Goal: Task Accomplishment & Management: Use online tool/utility

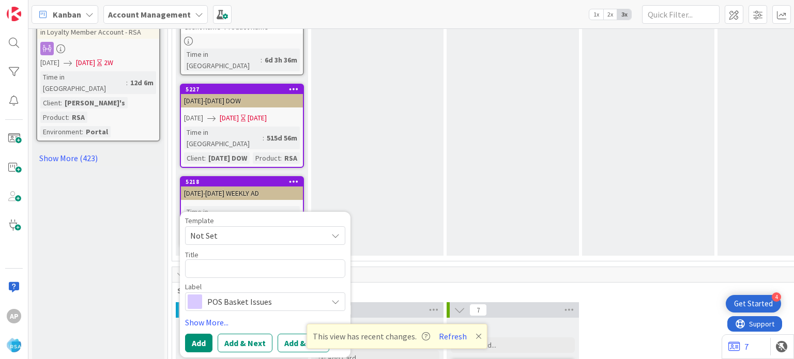
click at [287, 229] on span "Not Set" at bounding box center [254, 235] width 129 height 13
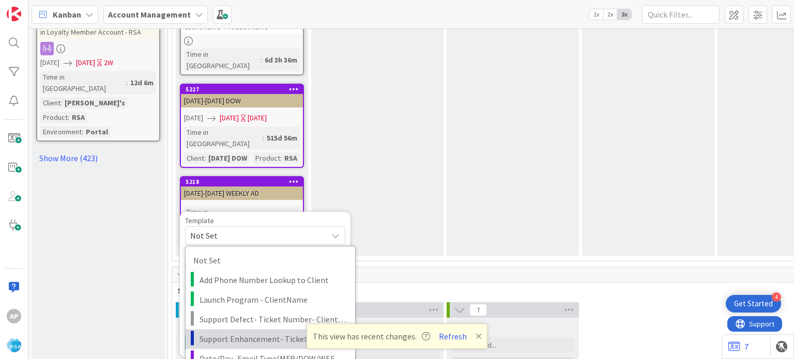
click at [290, 332] on span "Support Enhancement- Ticket Number- Client Name- Product Name" at bounding box center [274, 338] width 148 height 13
type textarea "x"
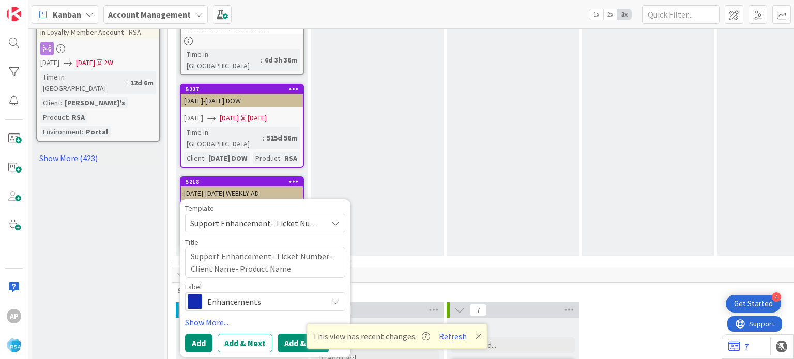
click at [300, 334] on button "Add & Edit" at bounding box center [304, 343] width 52 height 19
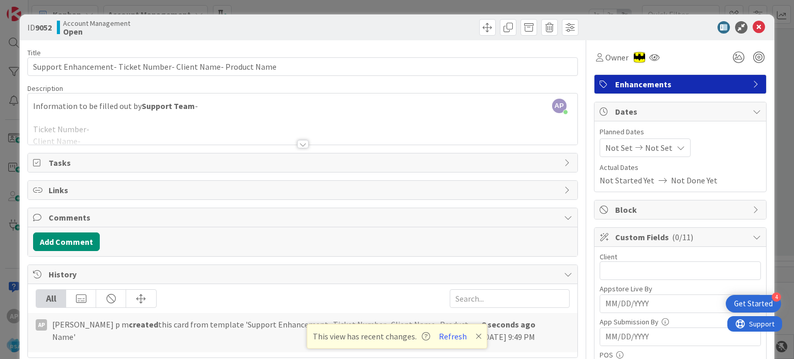
click at [298, 140] on div at bounding box center [302, 144] width 11 height 8
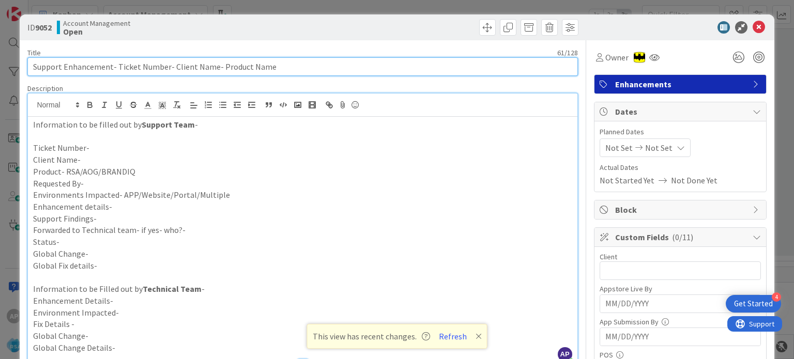
click at [210, 67] on input "Support Enhancement- Ticket Number- Client Name- Product Name" at bounding box center [302, 66] width 550 height 19
click at [217, 67] on input "Support Enhancement- Ticket Number- Buche Foods e- Product Name" at bounding box center [302, 66] width 550 height 19
drag, startPoint x: 115, startPoint y: 65, endPoint x: 165, endPoint y: 69, distance: 50.3
click at [165, 69] on input "Support Enhancement- Ticket Number- Buche Foods - Product Name" at bounding box center [302, 66] width 550 height 19
paste input "#302518"
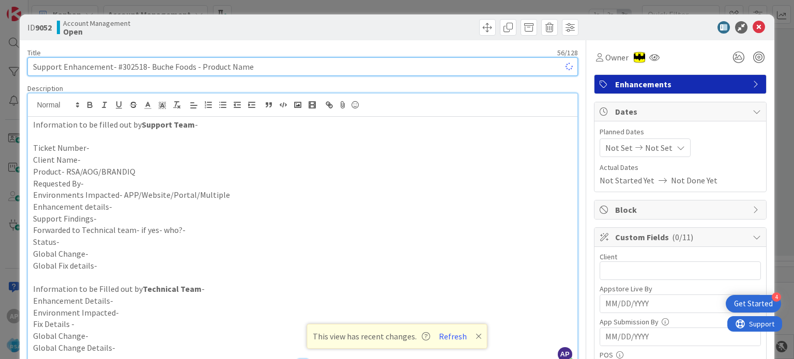
click at [122, 66] on input "Support Enhancement- #302518- Buche Foods - Product Name" at bounding box center [302, 66] width 550 height 19
drag, startPoint x: 253, startPoint y: 63, endPoint x: 196, endPoint y: 62, distance: 56.4
click at [196, 62] on input "Support Enhancement- 302518- Buche Foods - Product Name" at bounding box center [302, 66] width 550 height 19
click at [120, 64] on input "Support Enhancement- 302518- Buche Foods -RSA" at bounding box center [302, 66] width 550 height 19
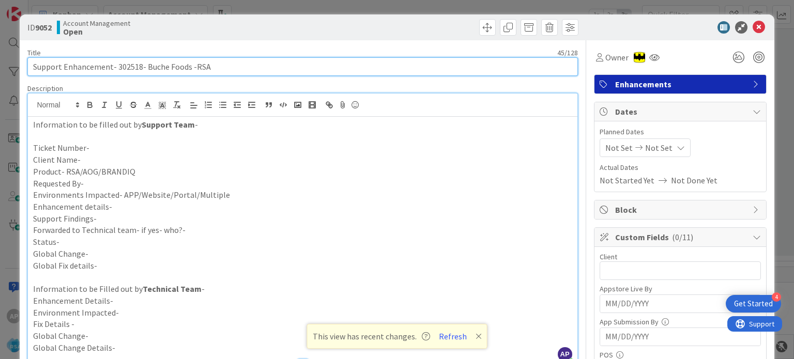
click at [120, 64] on input "Support Enhancement- 302518- Buche Foods -RSA" at bounding box center [302, 66] width 550 height 19
type input "Support Enhancement- 302518- Buche Foods -RSA"
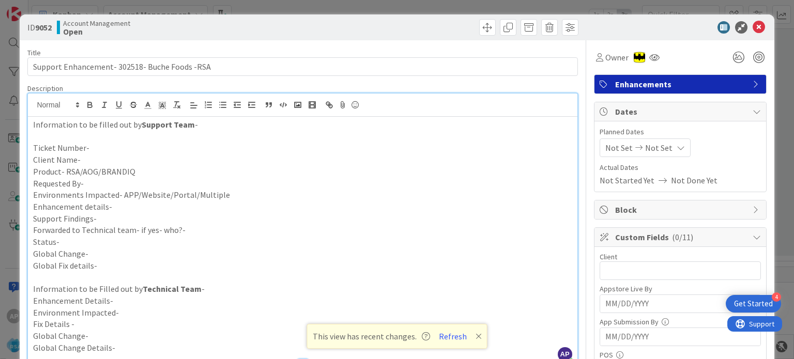
click at [93, 145] on p "Ticket Number-" at bounding box center [302, 148] width 539 height 12
click at [91, 161] on p "Client Name-" at bounding box center [302, 160] width 539 height 12
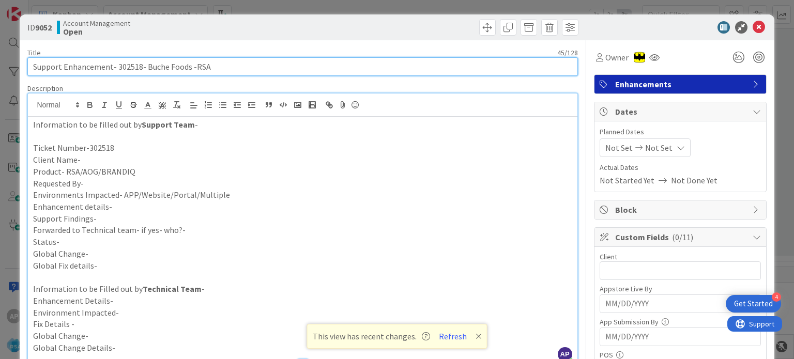
drag, startPoint x: 145, startPoint y: 65, endPoint x: 189, endPoint y: 69, distance: 44.1
click at [189, 69] on input "Support Enhancement- 302518- Buche Foods -RSA" at bounding box center [302, 66] width 550 height 19
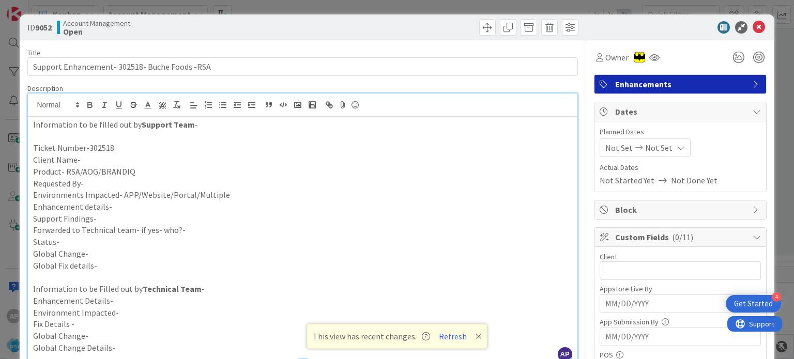
click at [101, 163] on p "Client Name-" at bounding box center [302, 160] width 539 height 12
paste div
click at [136, 172] on p "Product- RSA/AOG/BRANDIQ" at bounding box center [302, 172] width 539 height 12
click at [105, 180] on p "Requested By-" at bounding box center [302, 184] width 539 height 12
click at [227, 196] on p "Environments Impacted- APP/Website/Portal/Multiple" at bounding box center [302, 195] width 539 height 12
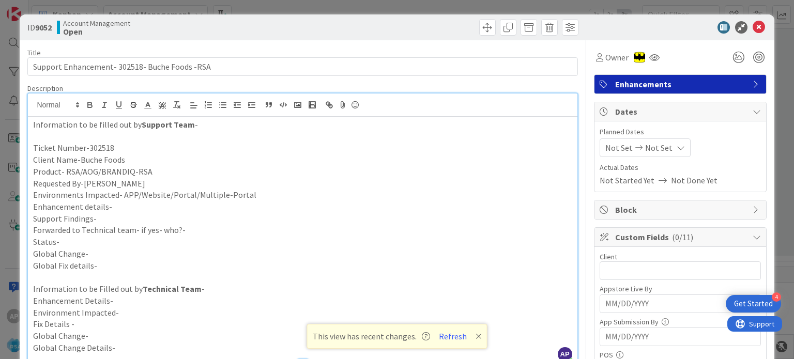
click at [190, 206] on p "Enhancement details-" at bounding box center [302, 207] width 539 height 12
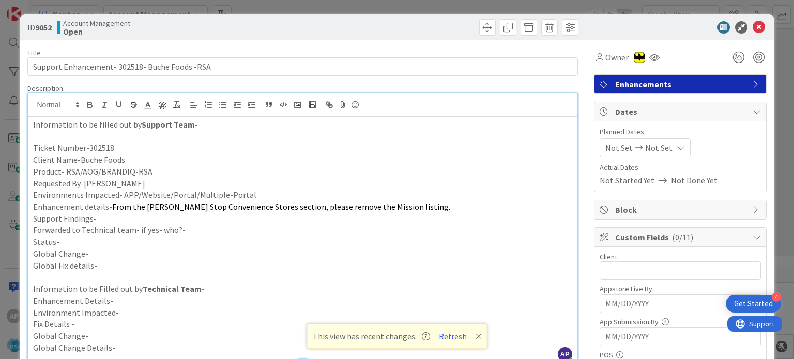
click at [127, 214] on p "Support Findings-" at bounding box center [302, 219] width 539 height 12
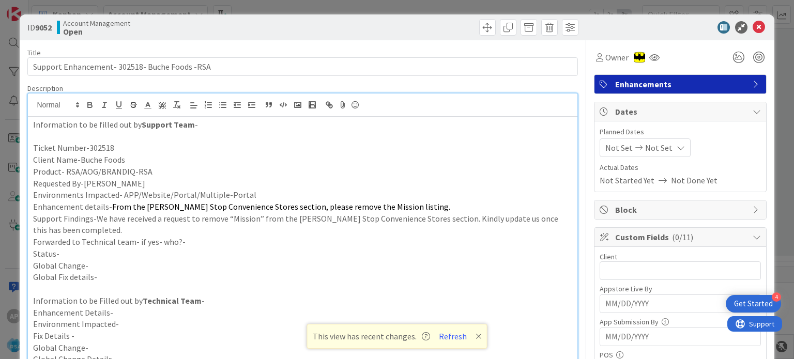
click at [191, 242] on p "Forwarded to Technical team- if yes- who?-" at bounding box center [302, 242] width 539 height 12
click at [147, 253] on p "Status-" at bounding box center [302, 254] width 539 height 12
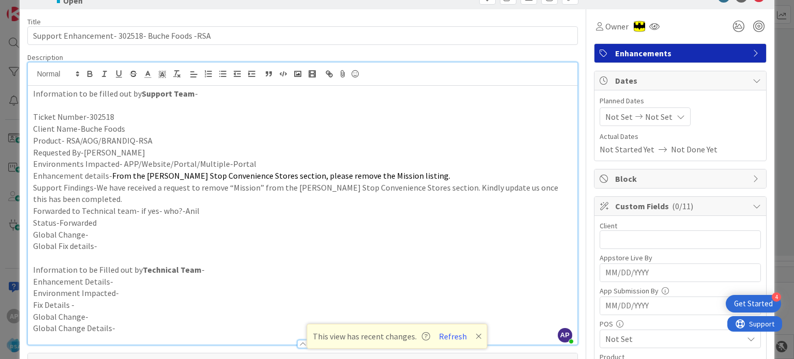
scroll to position [31, 0]
click at [604, 237] on input "text" at bounding box center [680, 240] width 161 height 19
type input "Buche Foods"
click at [613, 117] on span "Not Set" at bounding box center [618, 117] width 27 height 12
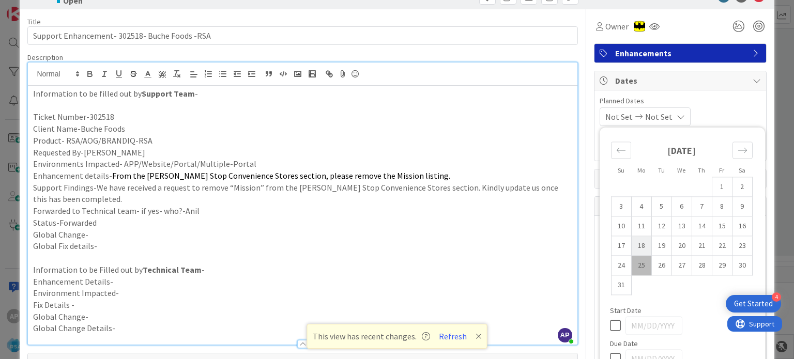
click at [631, 250] on td "18" at bounding box center [641, 246] width 20 height 20
type input "[DATE]"
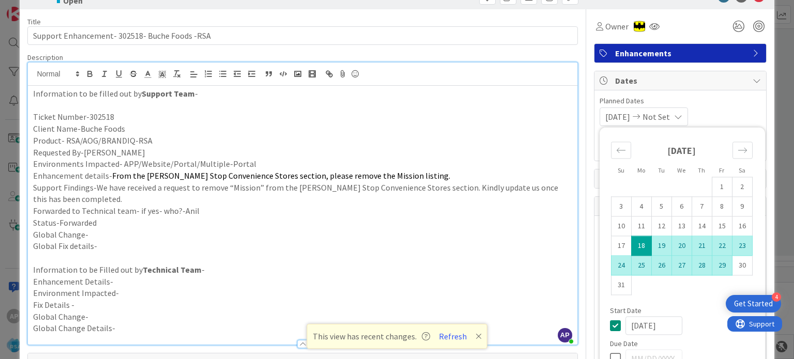
click at [712, 267] on td "29" at bounding box center [722, 266] width 20 height 20
type input "[DATE]"
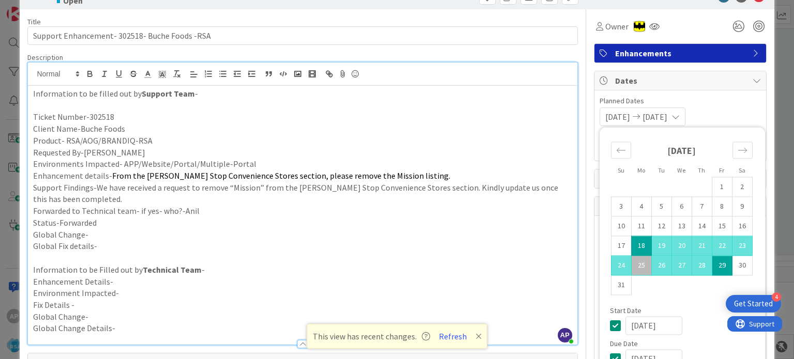
click at [492, 265] on p "Information to be Filled out by Technical Team -" at bounding box center [302, 270] width 539 height 12
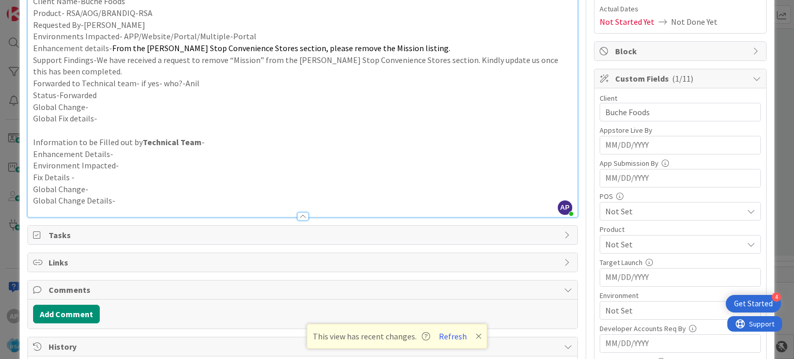
scroll to position [193, 0]
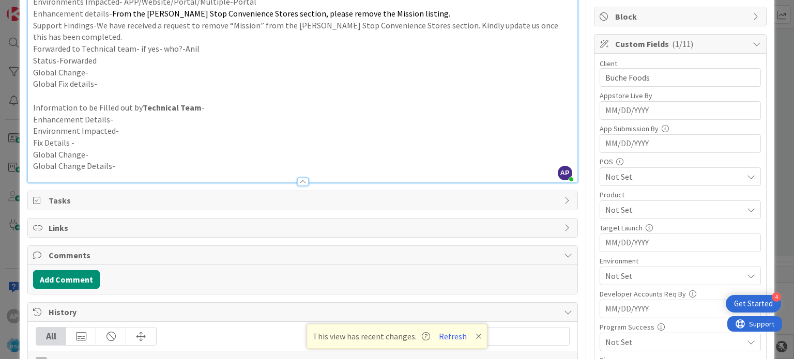
click at [612, 205] on span "Not Set" at bounding box center [674, 210] width 138 height 12
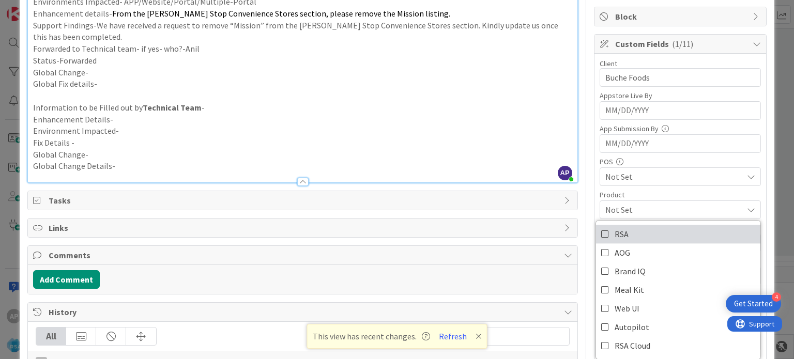
click at [603, 229] on link "RSA" at bounding box center [678, 234] width 164 height 19
click at [539, 169] on p "Global Change Details-" at bounding box center [302, 166] width 539 height 12
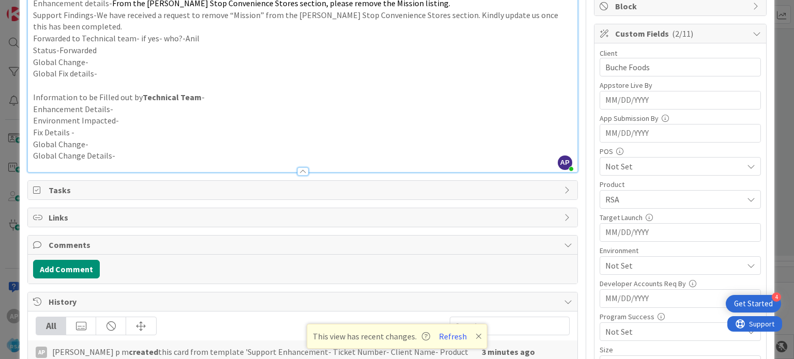
scroll to position [203, 0]
click at [611, 267] on span "Not Set" at bounding box center [674, 267] width 138 height 12
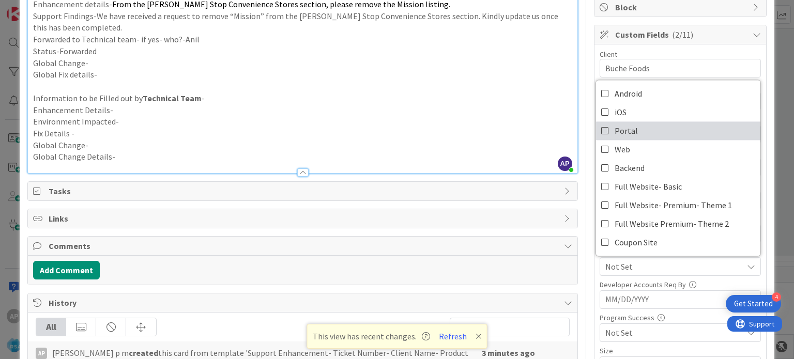
click at [601, 129] on icon at bounding box center [605, 131] width 8 height 16
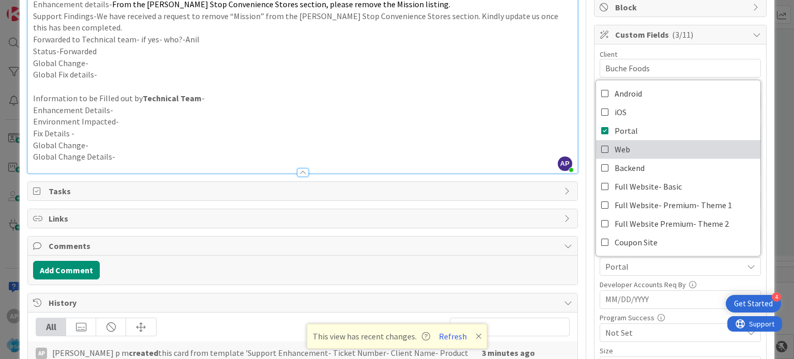
click at [601, 149] on icon at bounding box center [605, 150] width 8 height 16
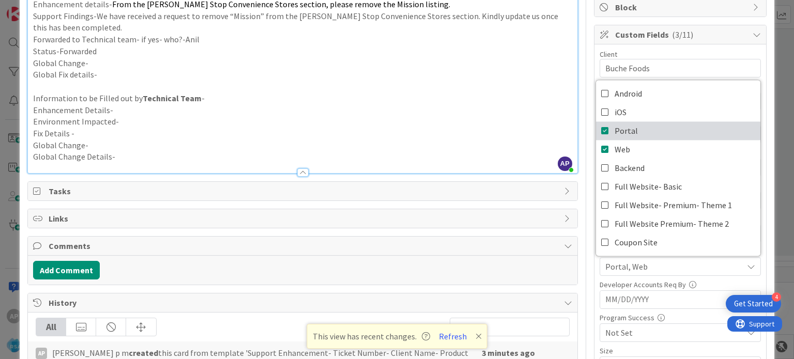
click at [601, 132] on icon at bounding box center [605, 131] width 8 height 16
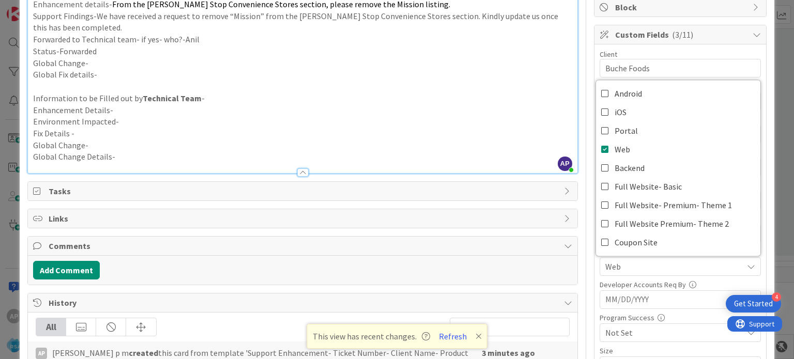
click at [519, 121] on p "Environment Impacted-" at bounding box center [302, 122] width 539 height 12
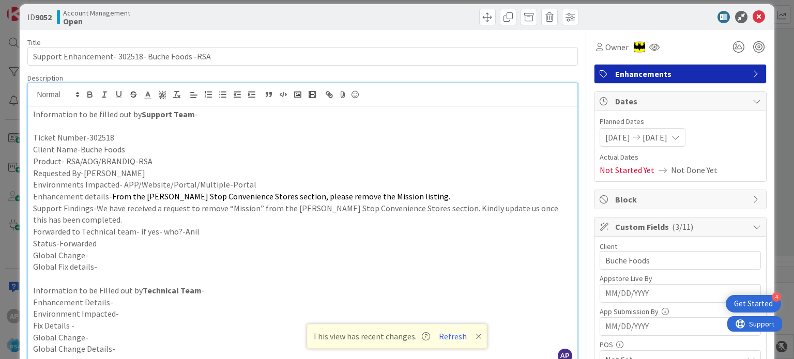
scroll to position [0, 0]
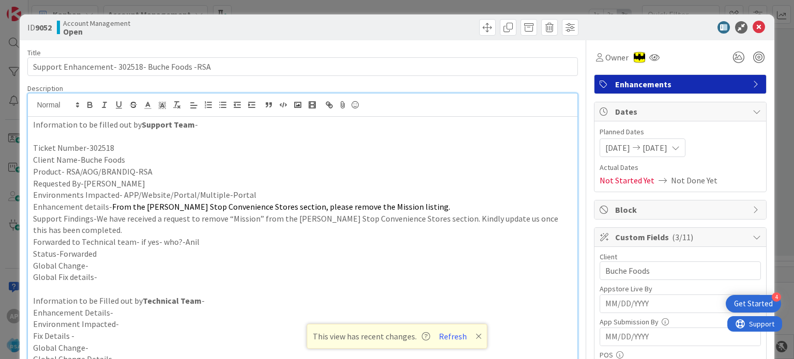
click at [199, 215] on p "Support Findings-We have received a request to remove “Mission” from the [PERSO…" at bounding box center [302, 224] width 539 height 23
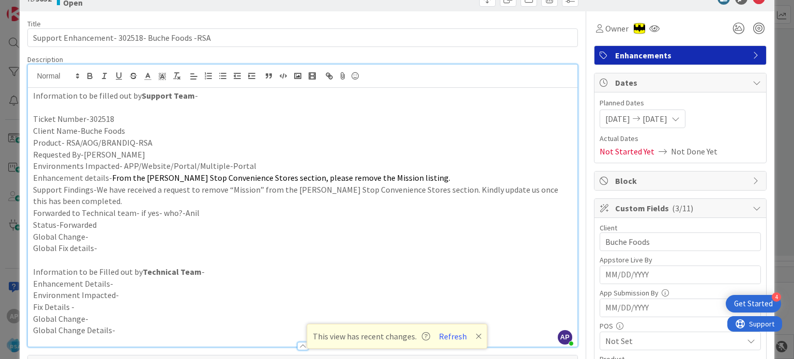
scroll to position [29, 0]
click at [120, 260] on p at bounding box center [302, 260] width 539 height 12
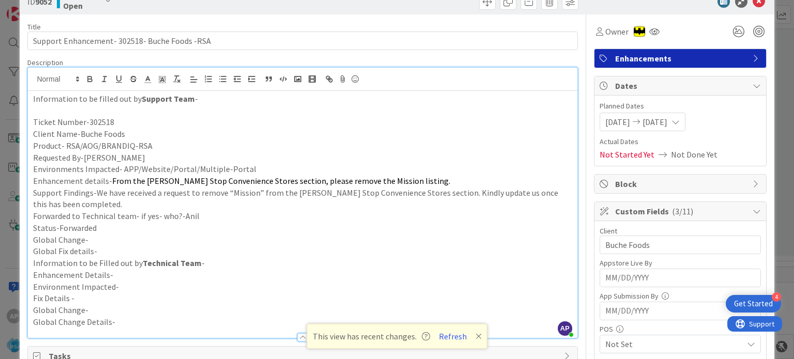
scroll to position [55, 0]
